Goal: Obtain resource: Download file/media

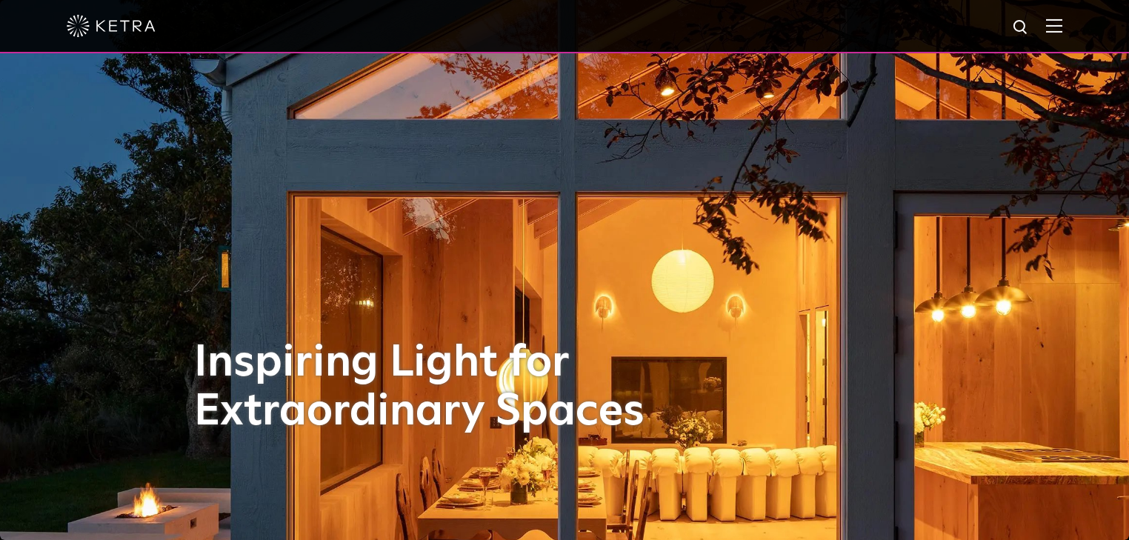
click at [1049, 30] on div at bounding box center [565, 26] width 996 height 52
drag, startPoint x: 1060, startPoint y: 35, endPoint x: 990, endPoint y: 61, distance: 74.3
click at [1059, 36] on div at bounding box center [565, 26] width 996 height 52
click at [1063, 14] on div at bounding box center [565, 26] width 996 height 52
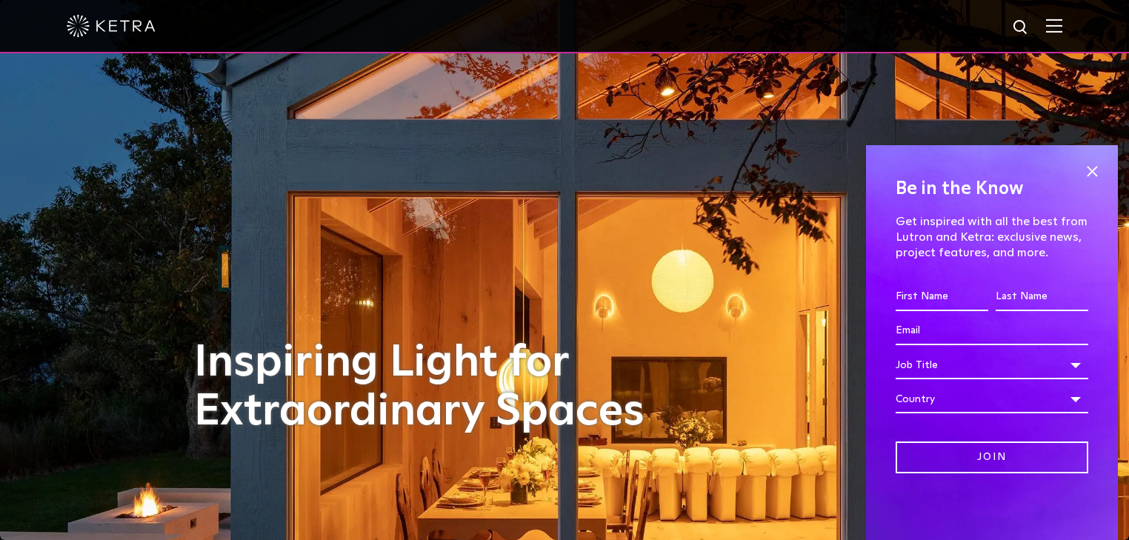
click at [1063, 24] on img at bounding box center [1054, 26] width 16 height 14
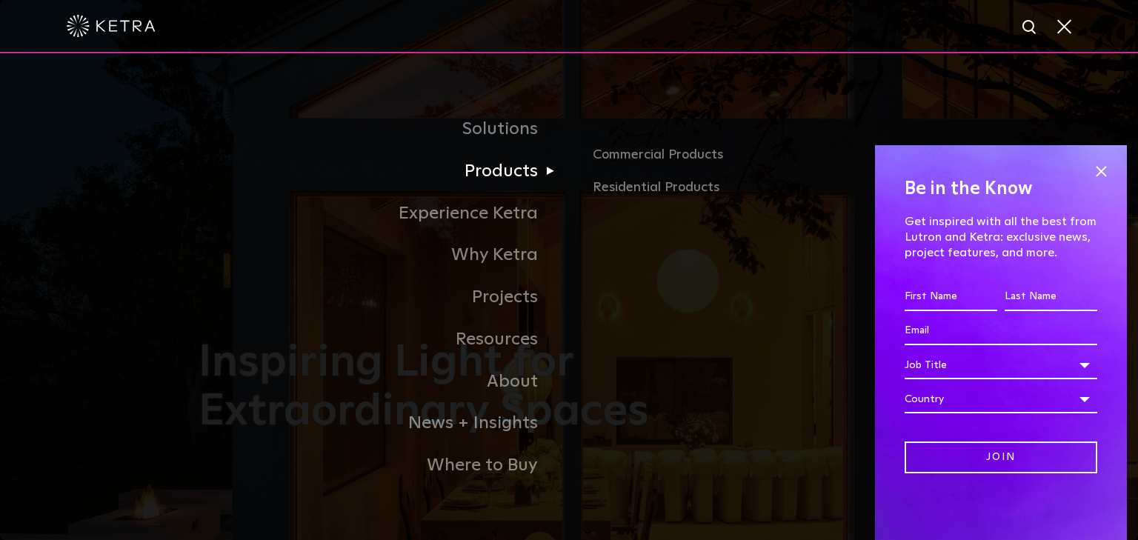
click at [495, 168] on link "Products" at bounding box center [384, 171] width 371 height 42
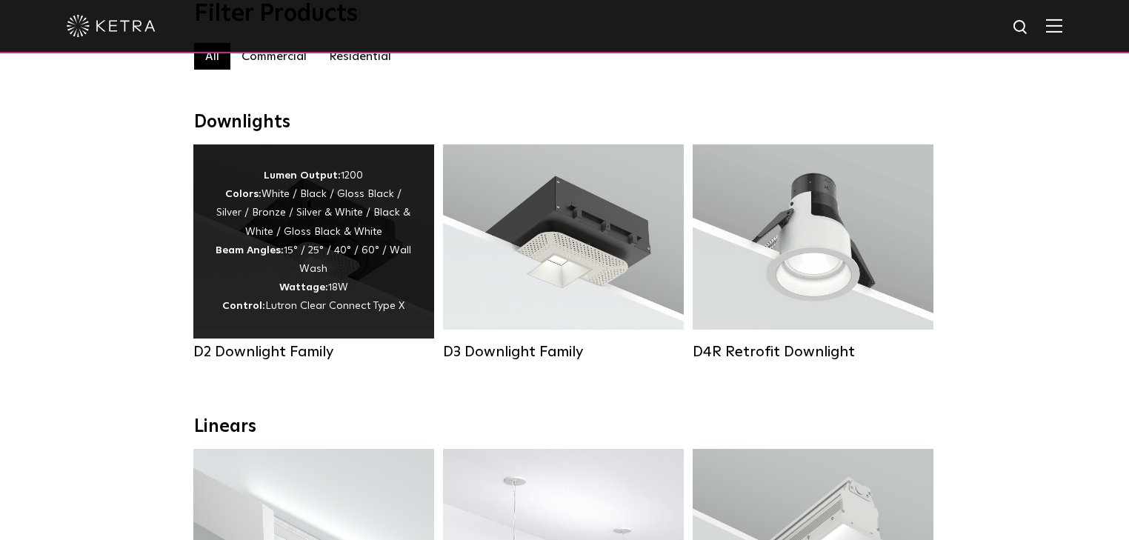
scroll to position [178, 0]
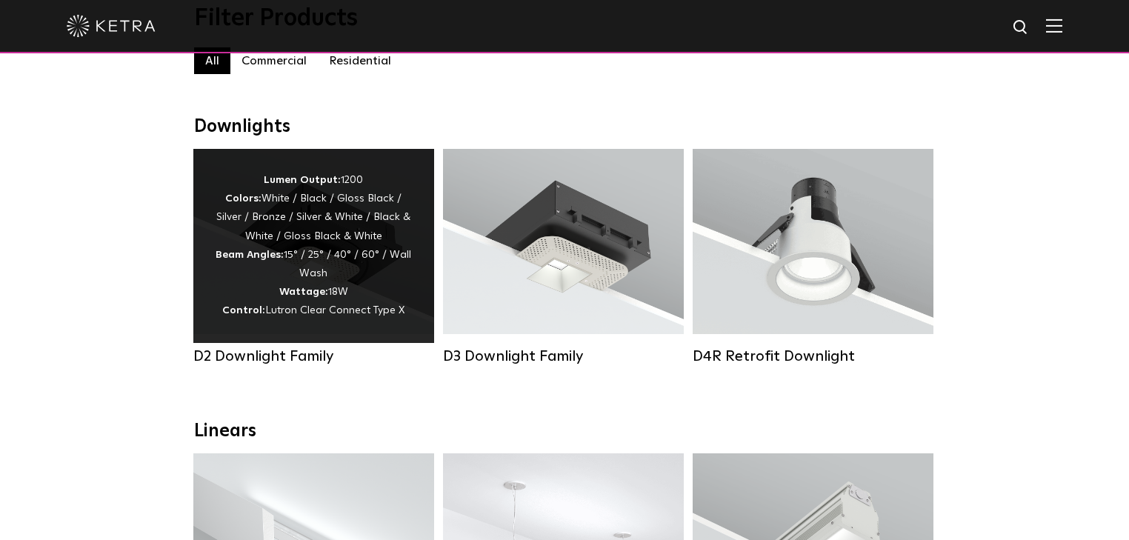
click at [273, 255] on strong "Beam Angles:" at bounding box center [250, 255] width 68 height 10
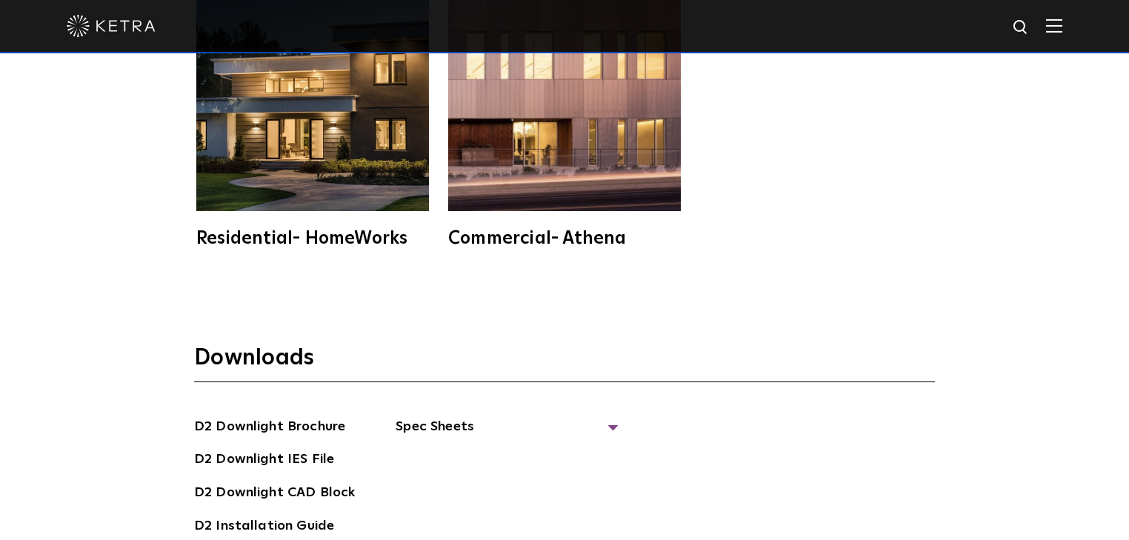
scroll to position [3794, 0]
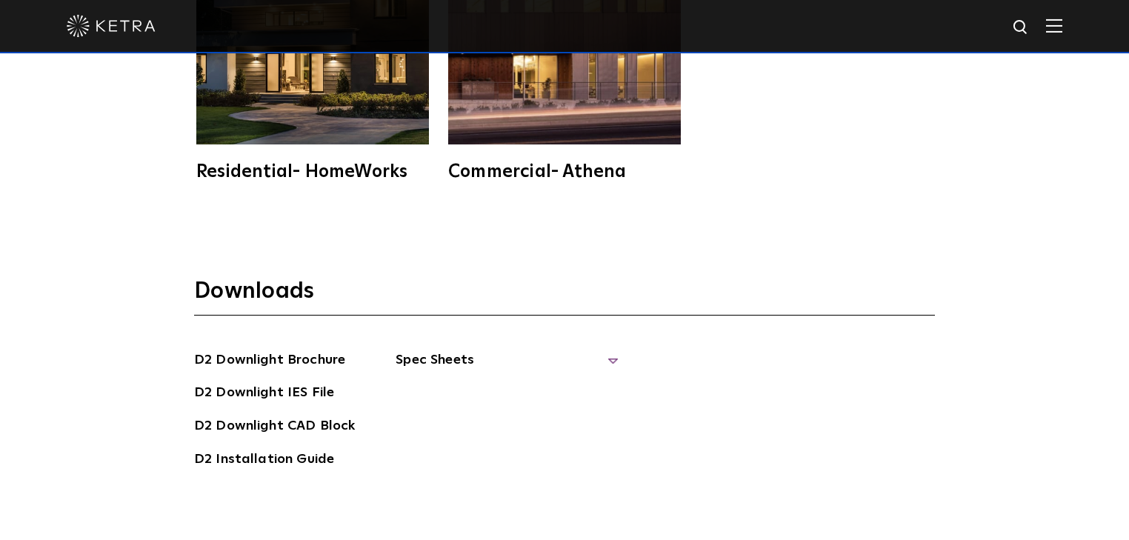
click at [396, 350] on span "Spec Sheets" at bounding box center [507, 366] width 222 height 33
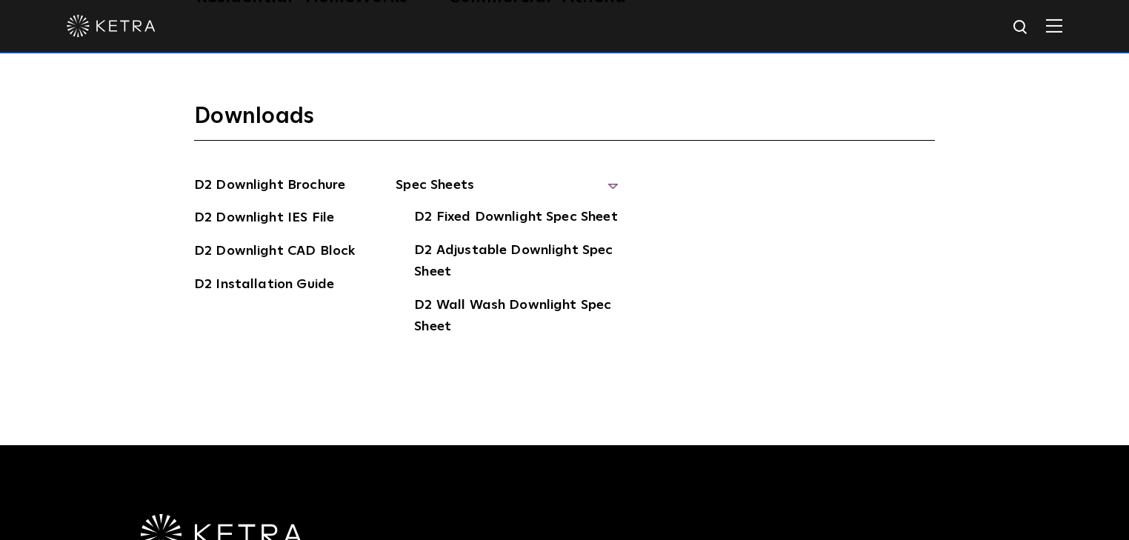
scroll to position [3972, 0]
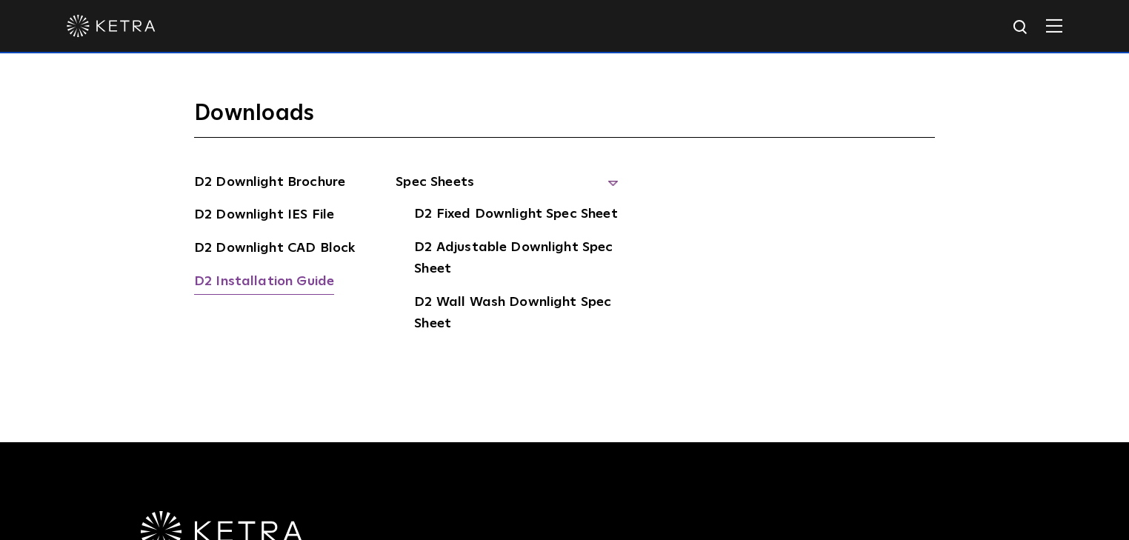
click at [259, 271] on link "D2 Installation Guide" at bounding box center [264, 283] width 140 height 24
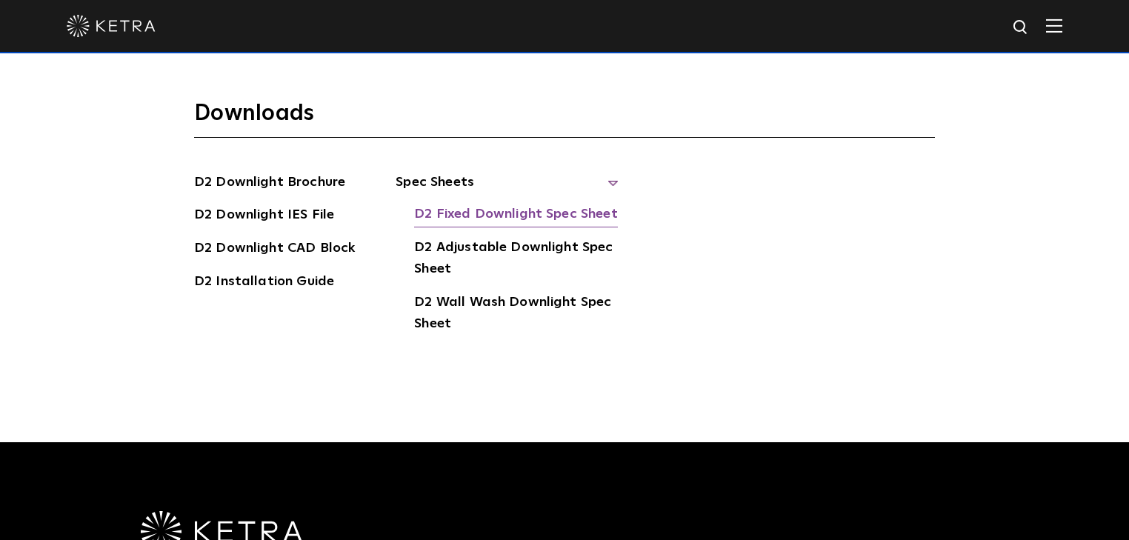
click at [550, 204] on link "D2 Fixed Downlight Spec Sheet" at bounding box center [515, 216] width 203 height 24
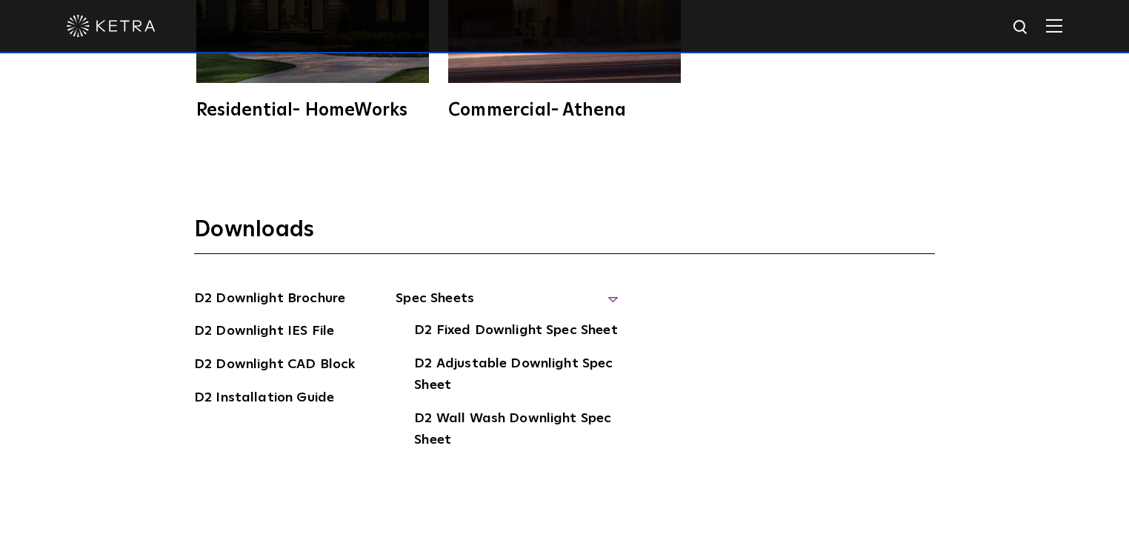
scroll to position [3853, 0]
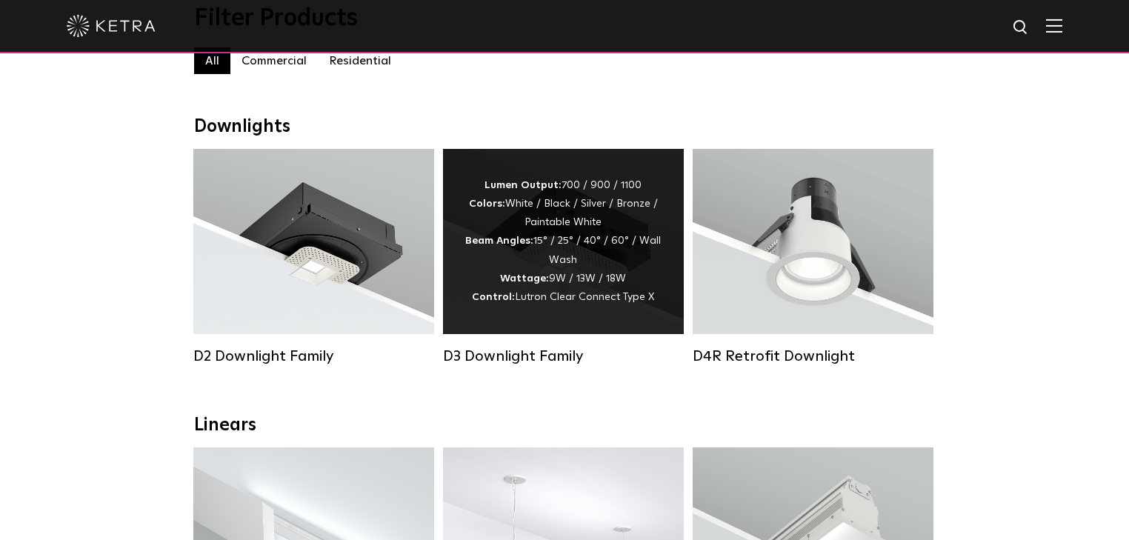
click at [590, 259] on div "Lumen Output: 700 / 900 / 1100 Colors: White / Black / Silver / Bronze / Painta…" at bounding box center [563, 241] width 196 height 130
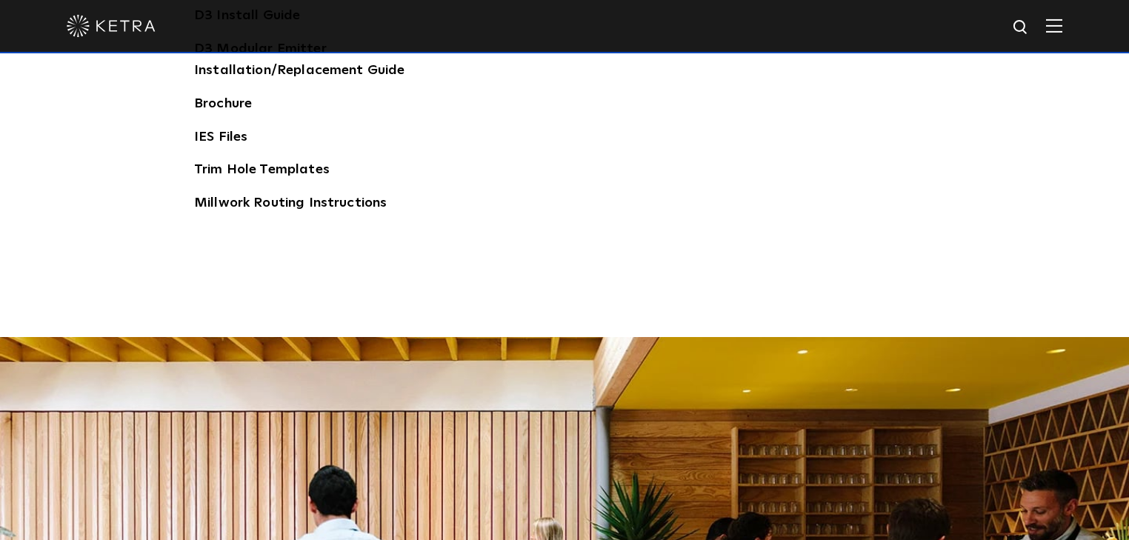
scroll to position [2253, 0]
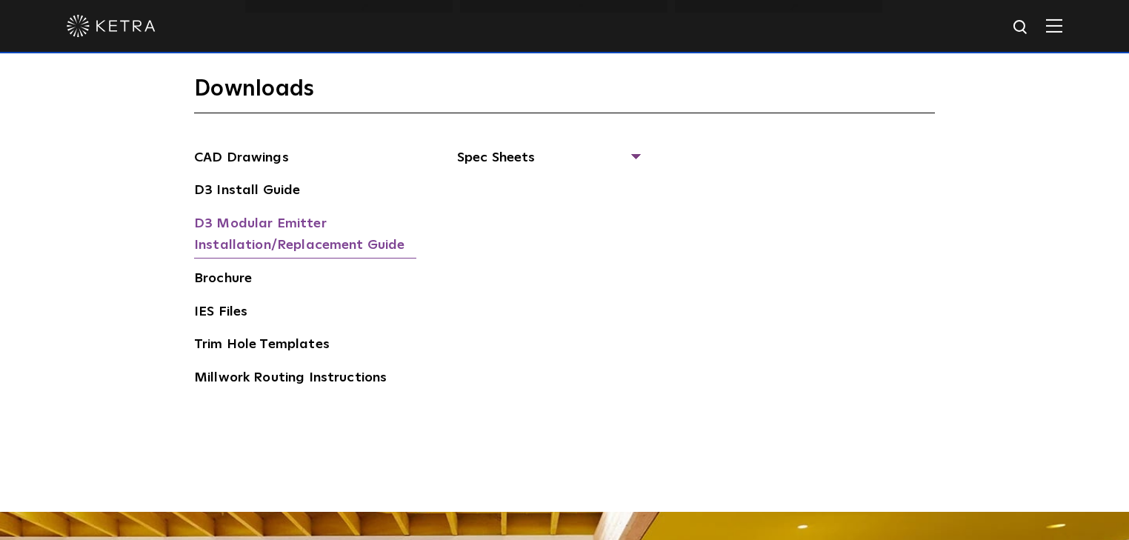
click at [271, 225] on link "D3 Modular Emitter Installation/Replacement Guide" at bounding box center [305, 235] width 222 height 45
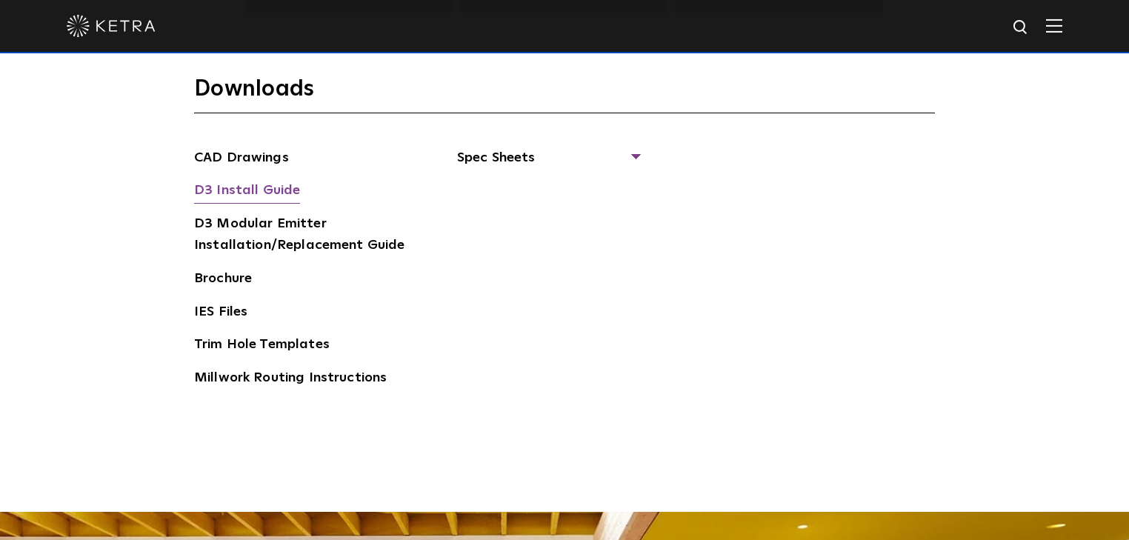
click at [225, 184] on link "D3 Install Guide" at bounding box center [247, 192] width 106 height 24
